Goal: Information Seeking & Learning: Learn about a topic

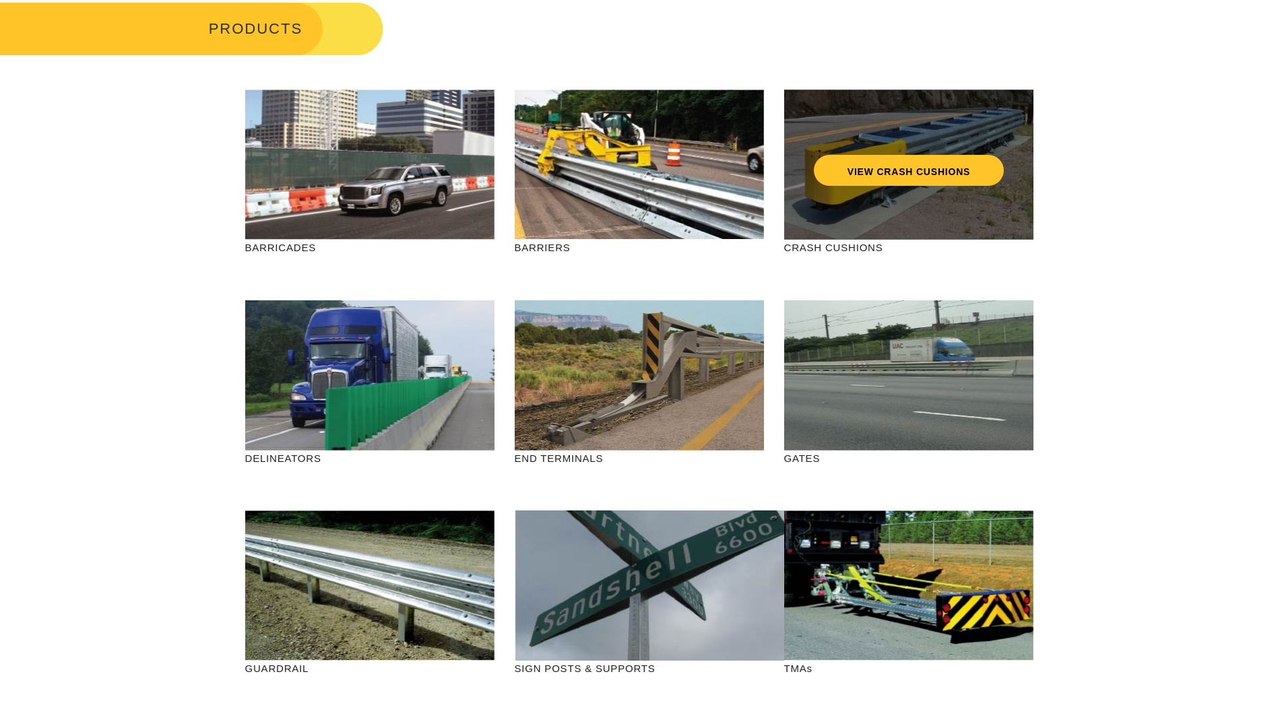
scroll to position [67, 0]
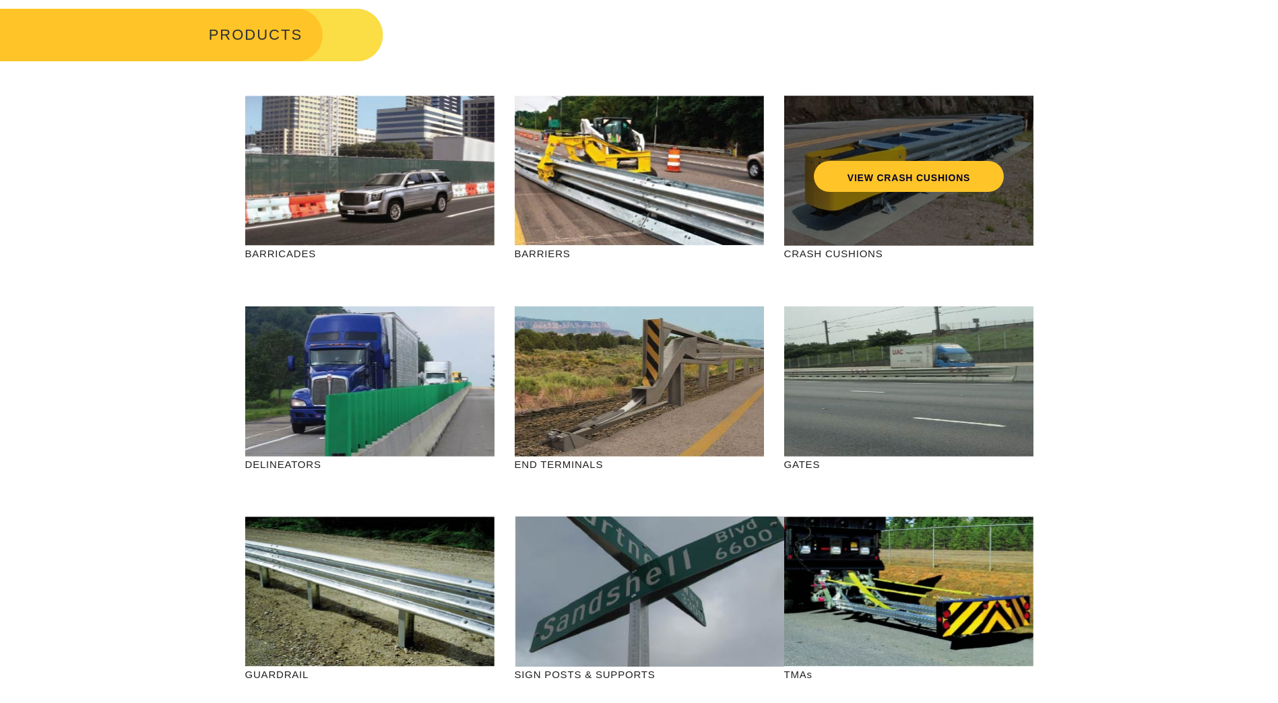
click at [895, 155] on div "VIEW CRASH CUSHIONS" at bounding box center [908, 148] width 195 height 44
click at [939, 178] on link "VIEW CRASH CUSHIONS" at bounding box center [908, 176] width 190 height 31
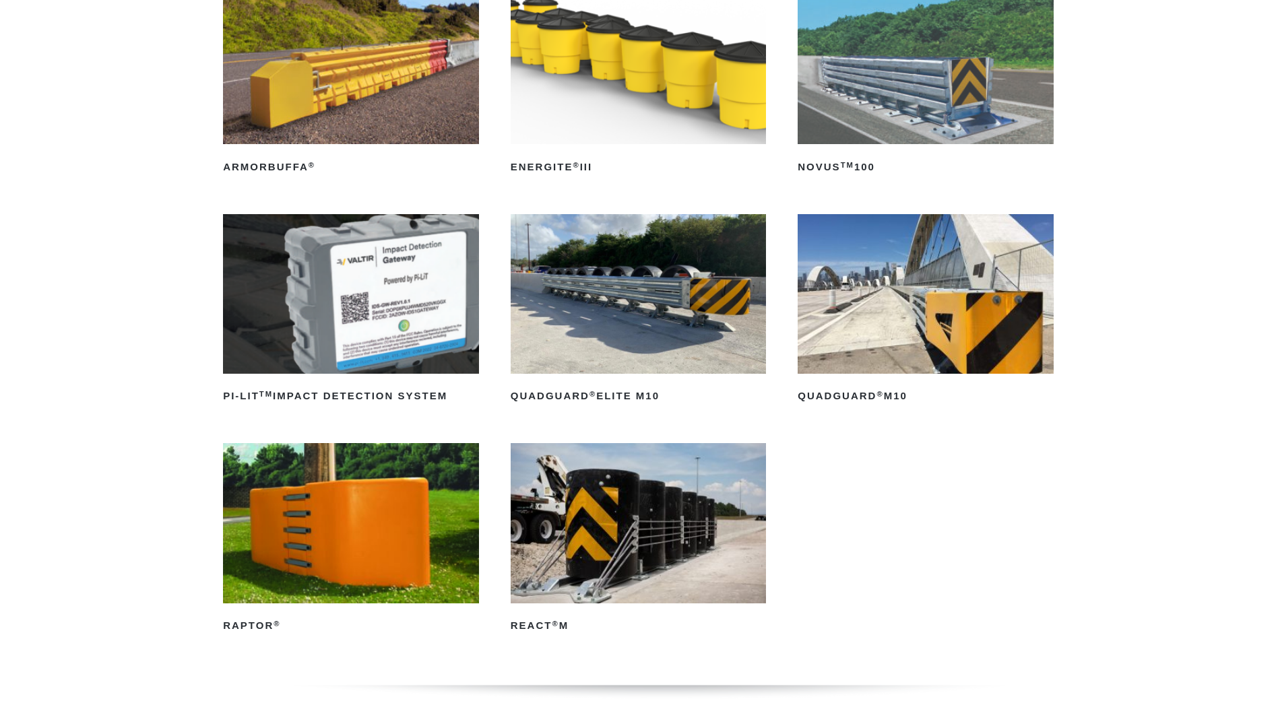
scroll to position [270, 0]
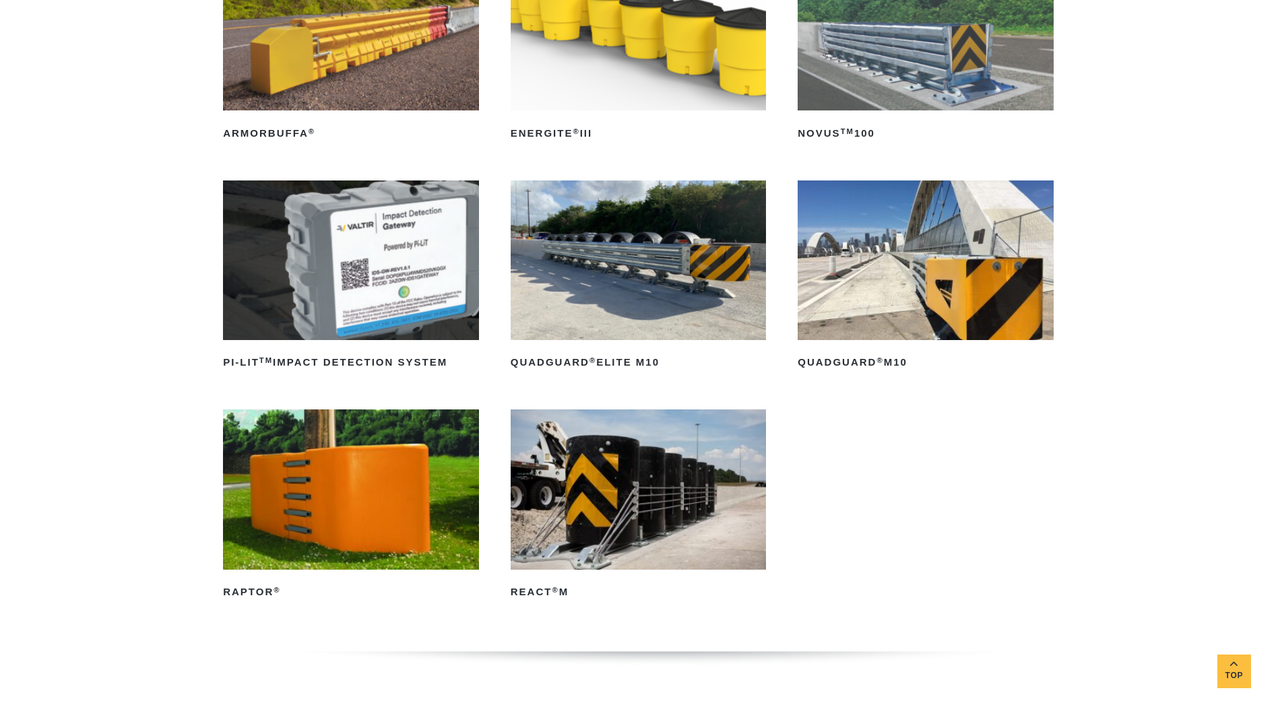
click at [700, 550] on img at bounding box center [639, 490] width 256 height 160
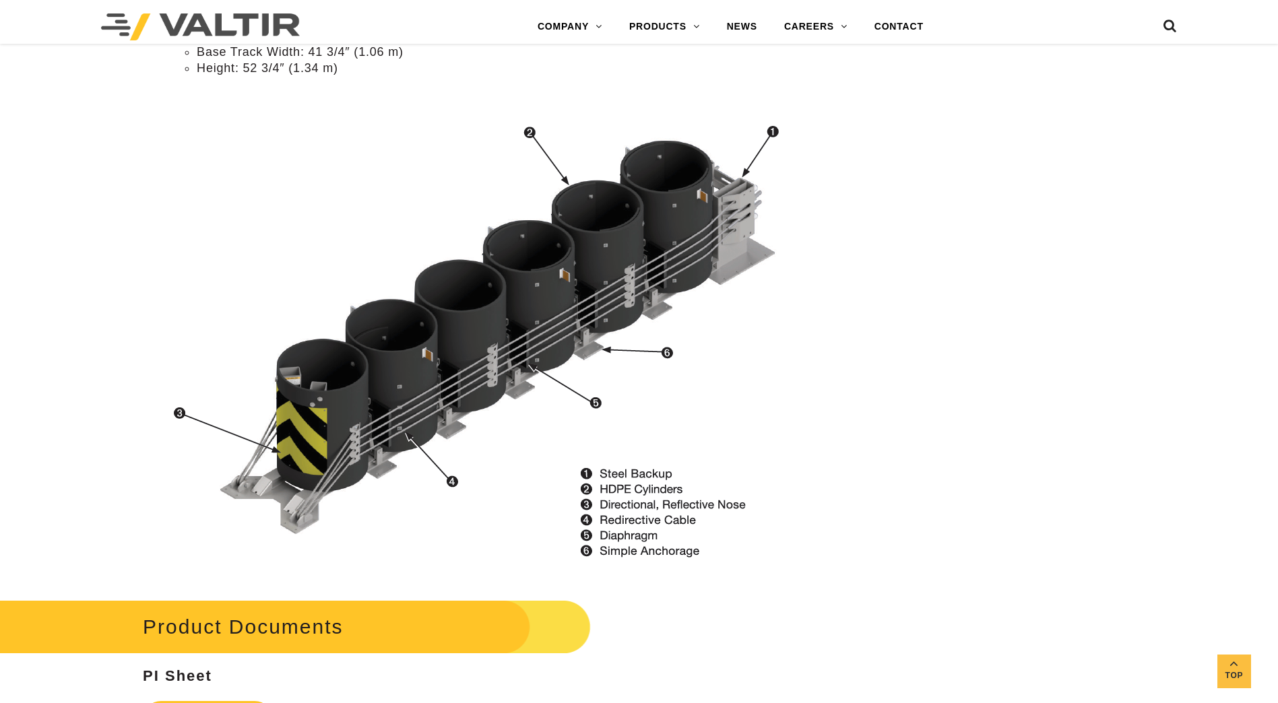
scroll to position [1286, 0]
